Goal: Navigation & Orientation: Find specific page/section

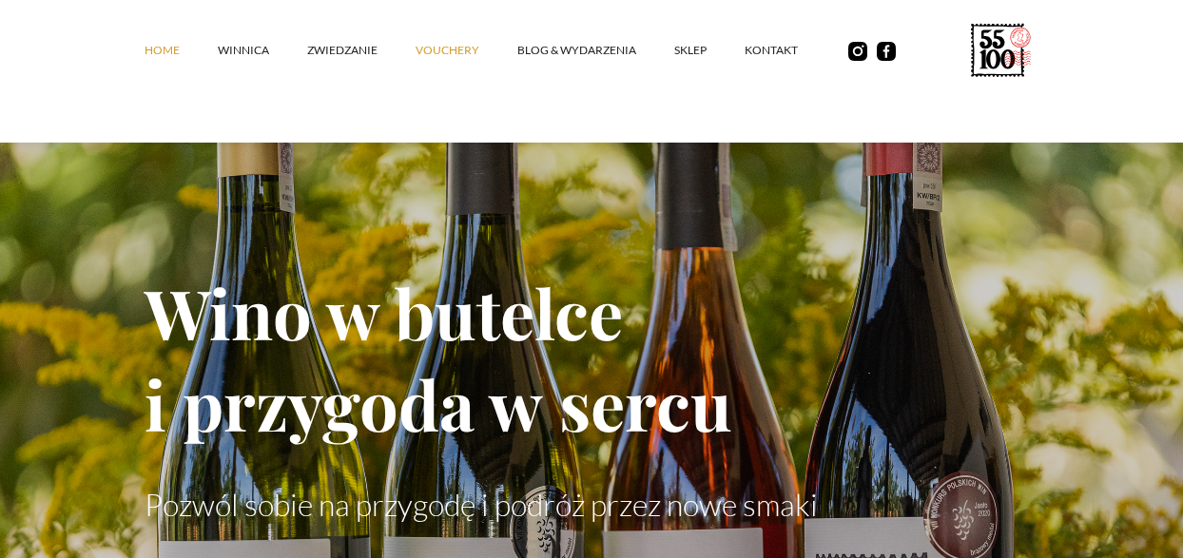
click at [444, 52] on link "vouchery" at bounding box center [467, 50] width 102 height 57
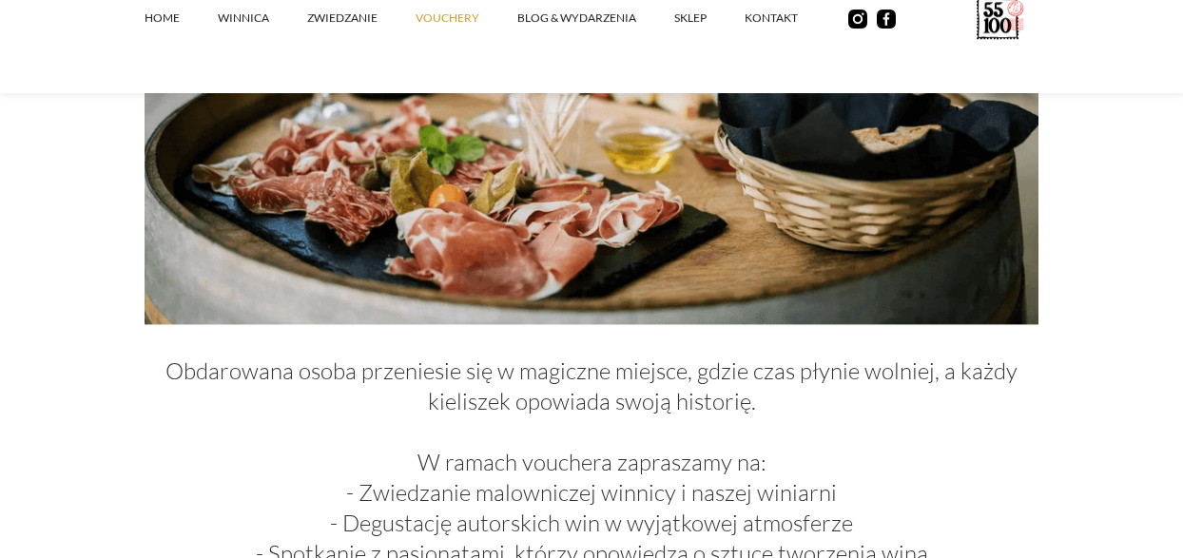
scroll to position [666, 0]
